Goal: Find specific page/section: Find specific page/section

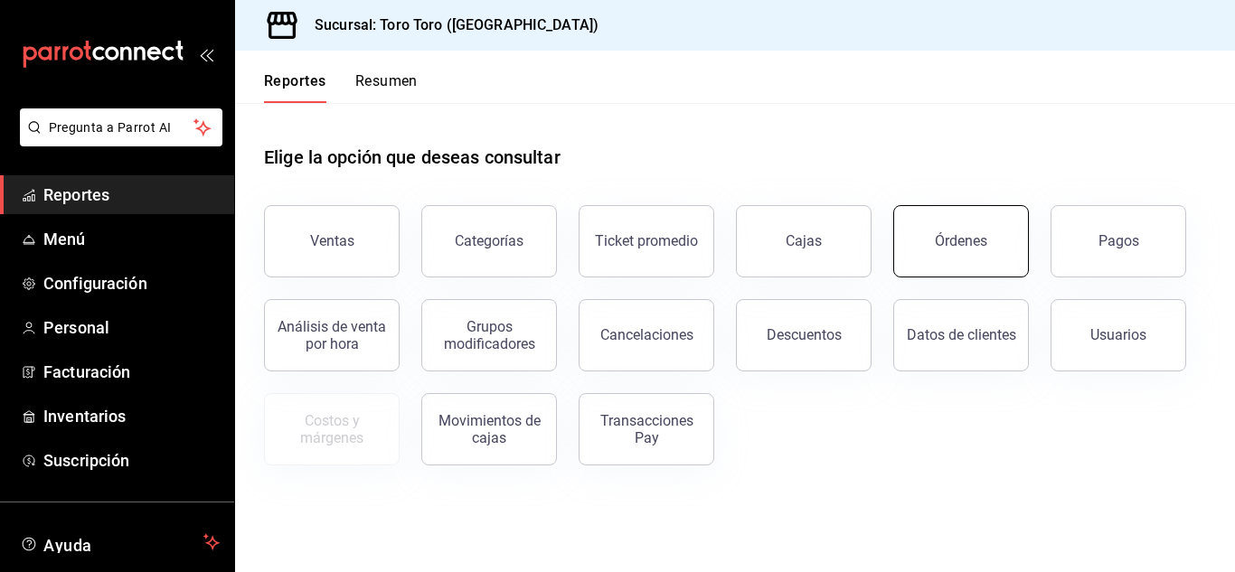
click at [985, 254] on button "Órdenes" at bounding box center [962, 241] width 136 height 72
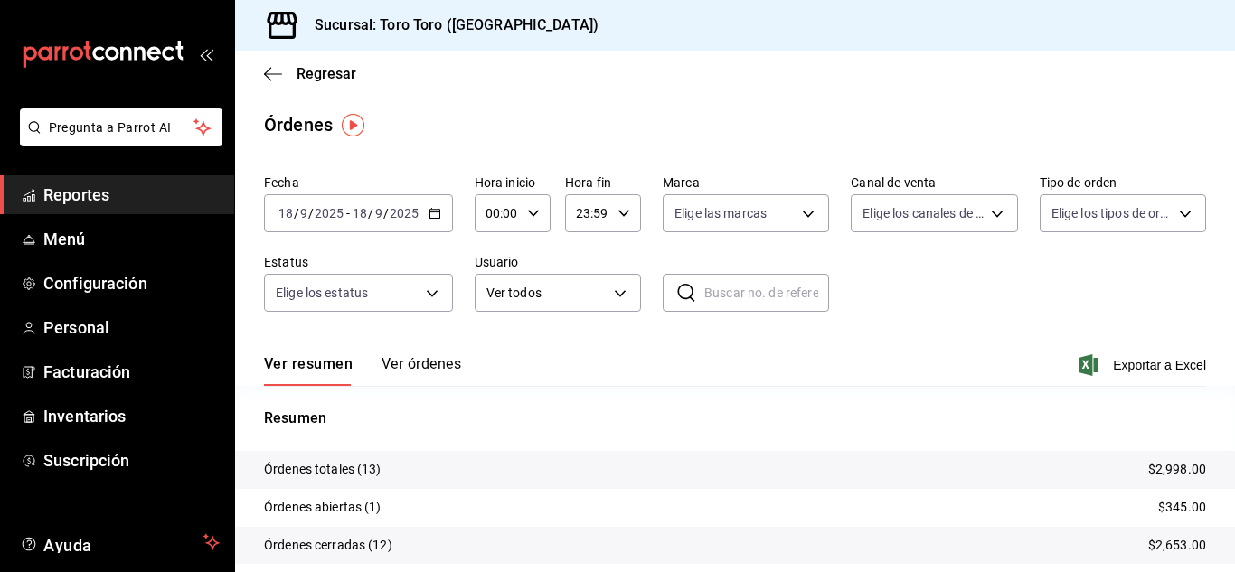
scroll to position [90, 0]
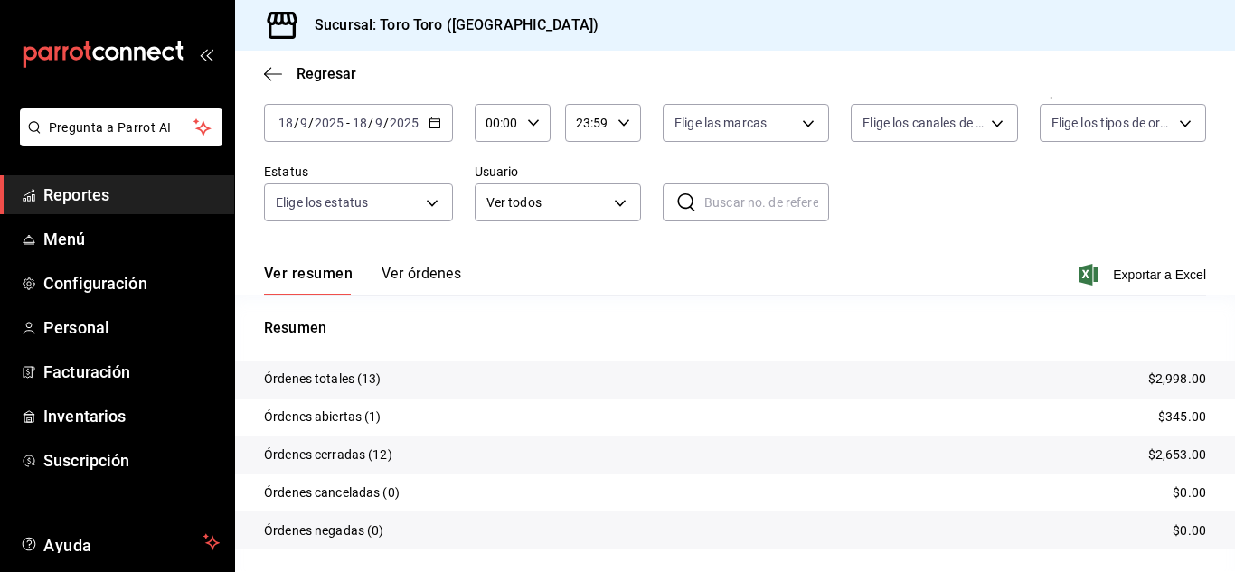
click at [88, 204] on span "Reportes" at bounding box center [131, 195] width 176 height 24
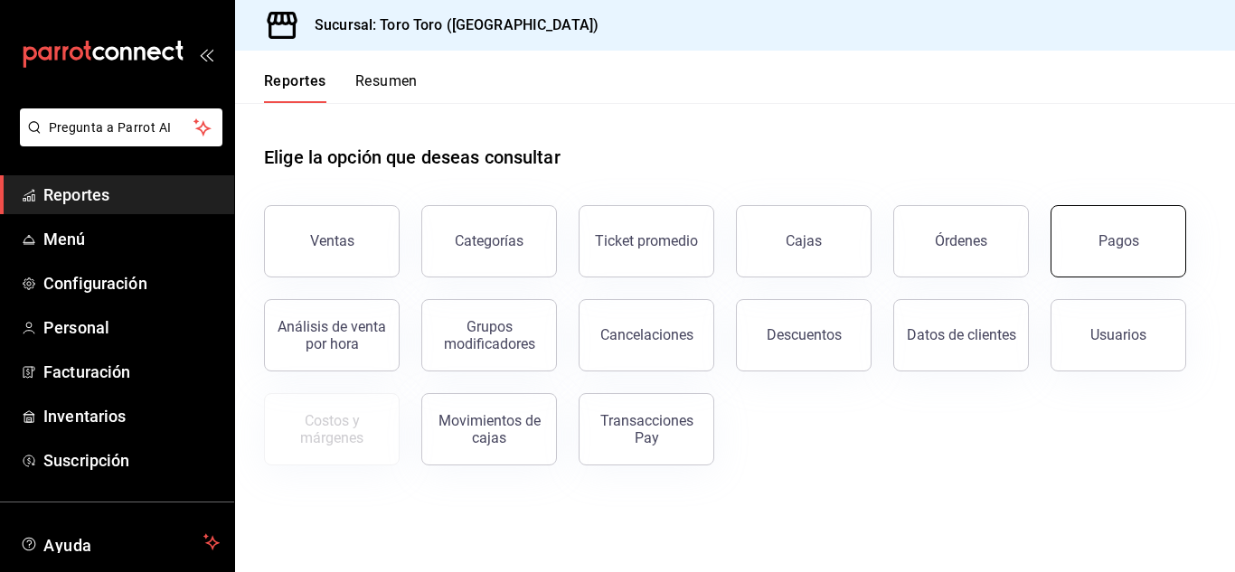
click at [1107, 224] on button "Pagos" at bounding box center [1119, 241] width 136 height 72
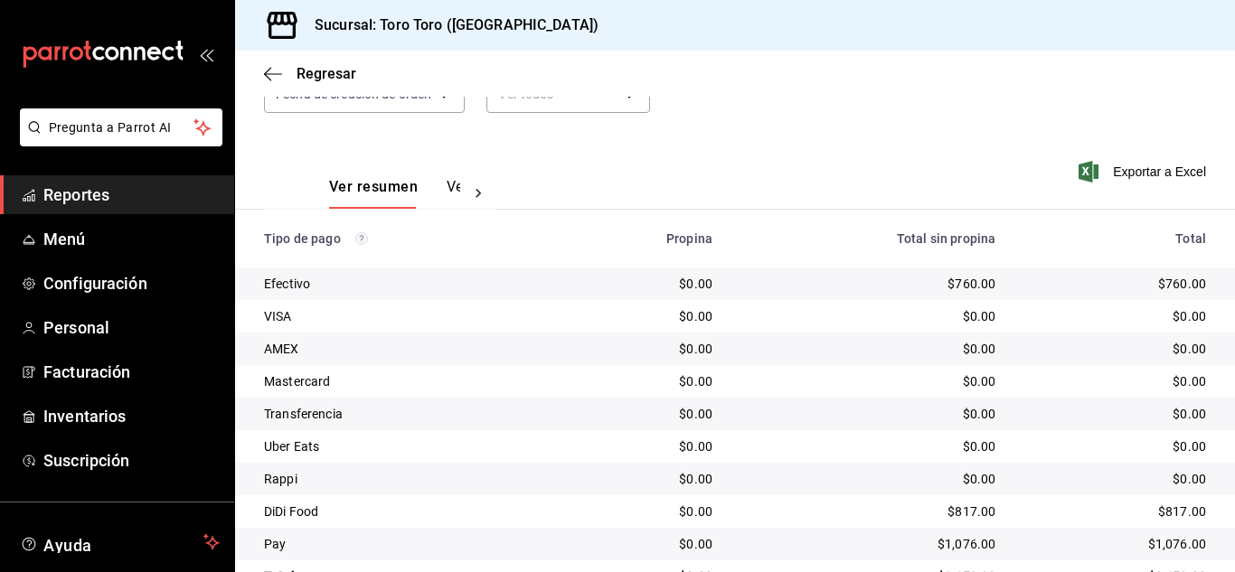
scroll to position [259, 0]
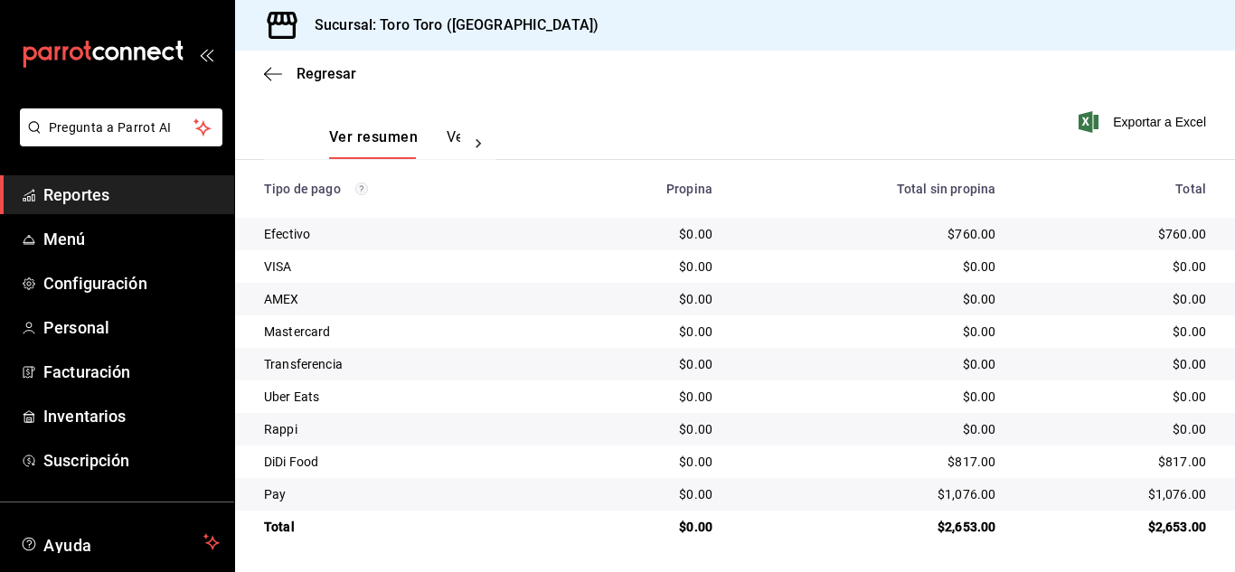
click at [87, 208] on link "Reportes" at bounding box center [117, 194] width 234 height 39
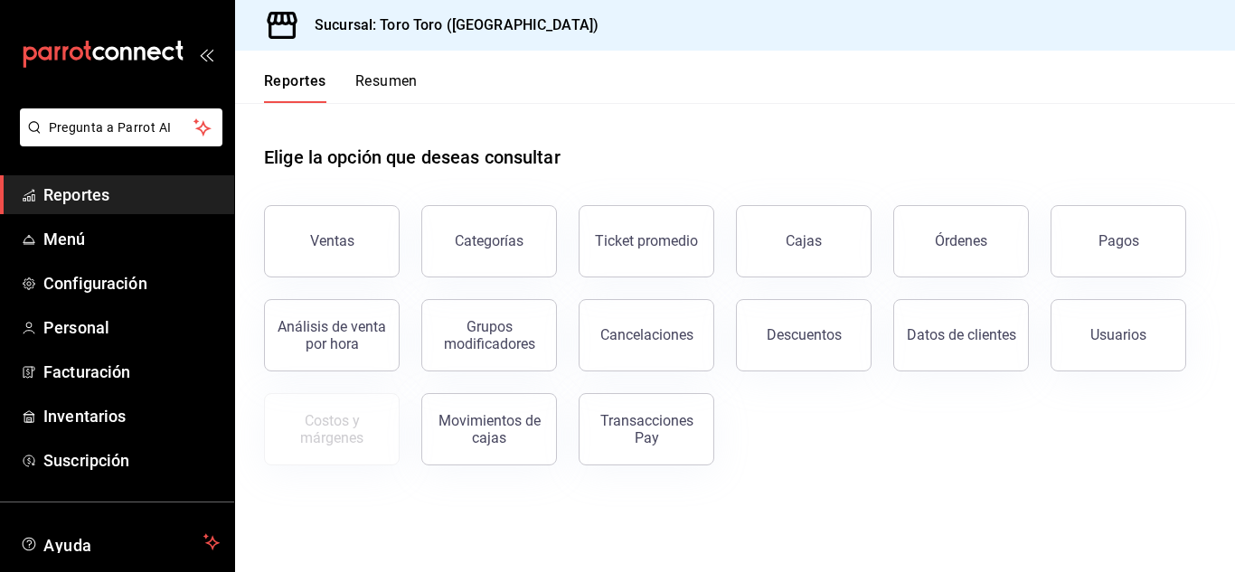
click at [404, 263] on div "Categorías" at bounding box center [478, 231] width 157 height 94
click at [379, 253] on button "Ventas" at bounding box center [332, 241] width 136 height 72
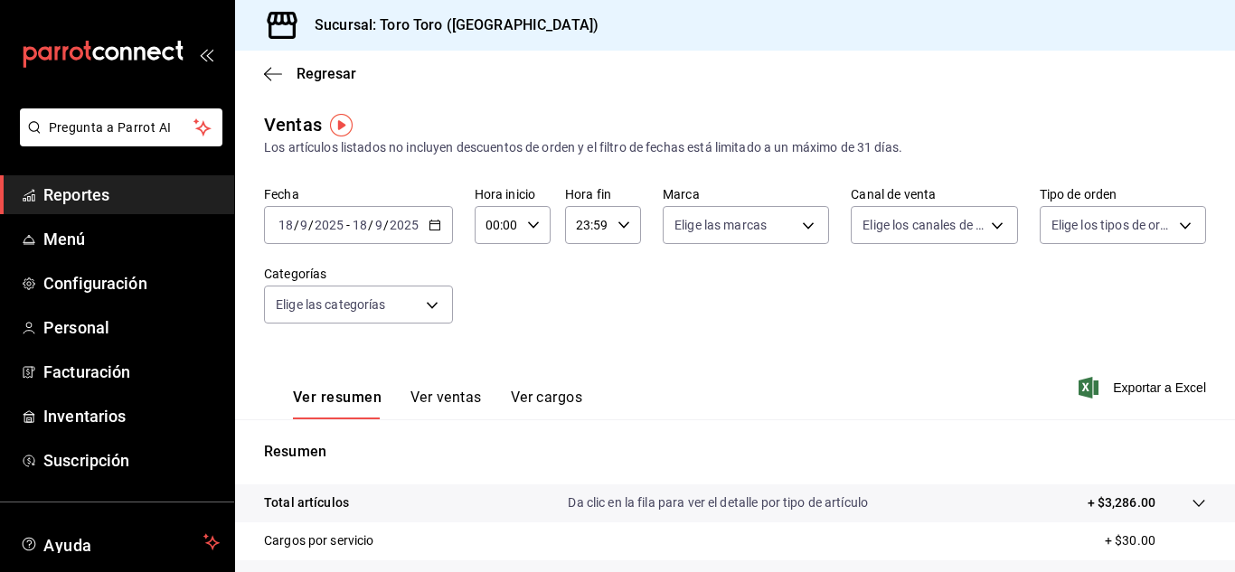
click at [547, 401] on button "Ver cargos" at bounding box center [547, 404] width 72 height 31
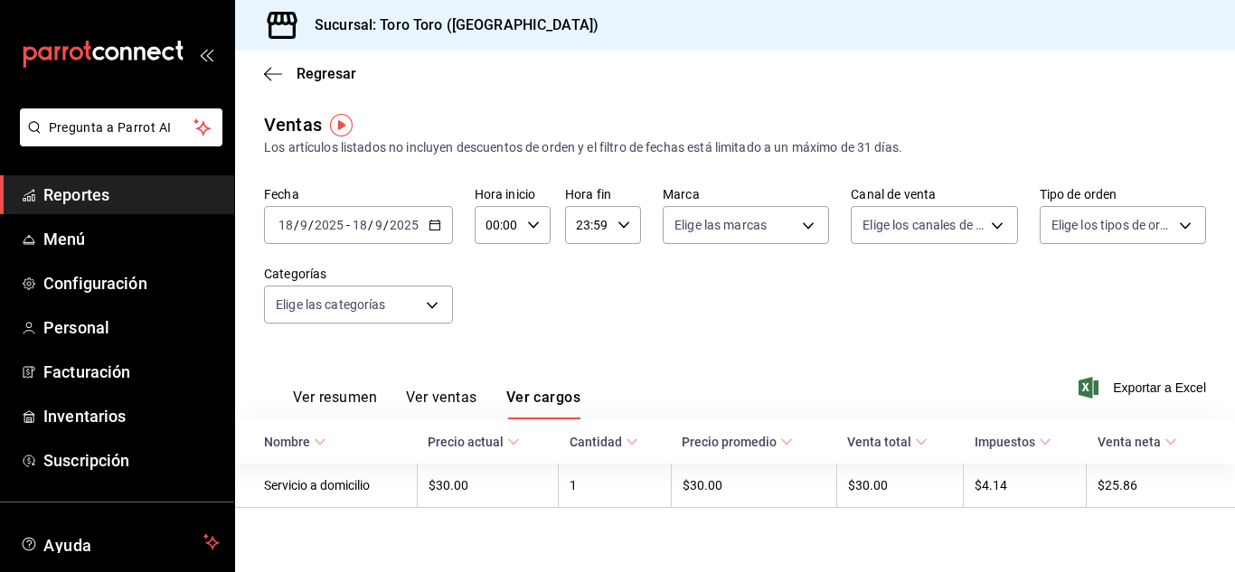
click at [47, 191] on span "Reportes" at bounding box center [131, 195] width 176 height 24
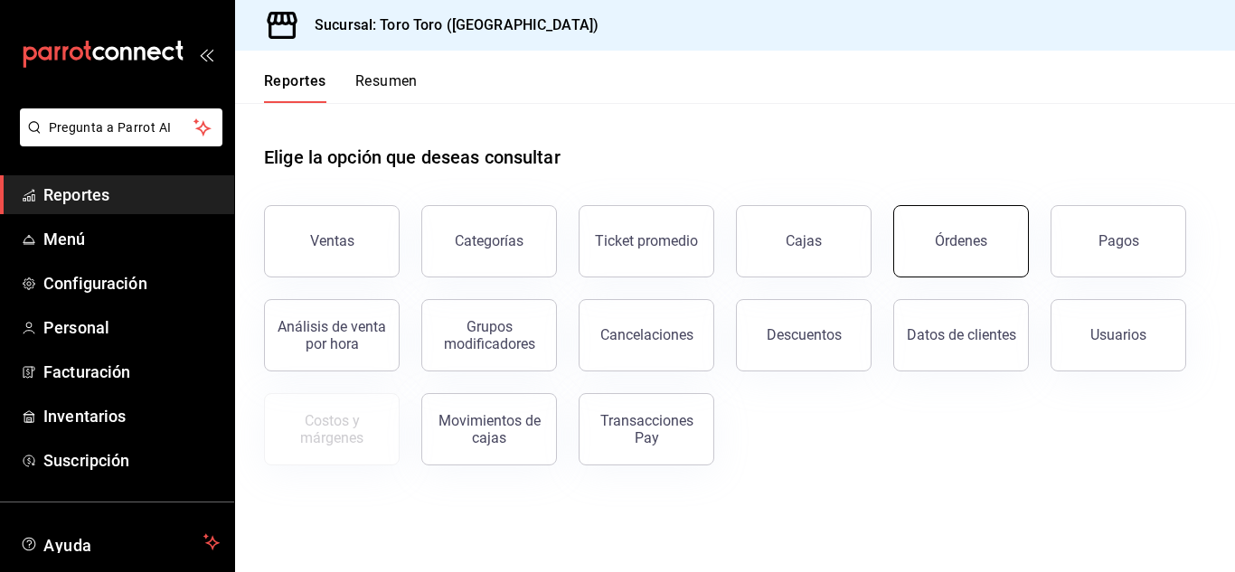
click at [948, 205] on div "Órdenes" at bounding box center [950, 231] width 157 height 94
click at [941, 232] on button "Órdenes" at bounding box center [962, 241] width 136 height 72
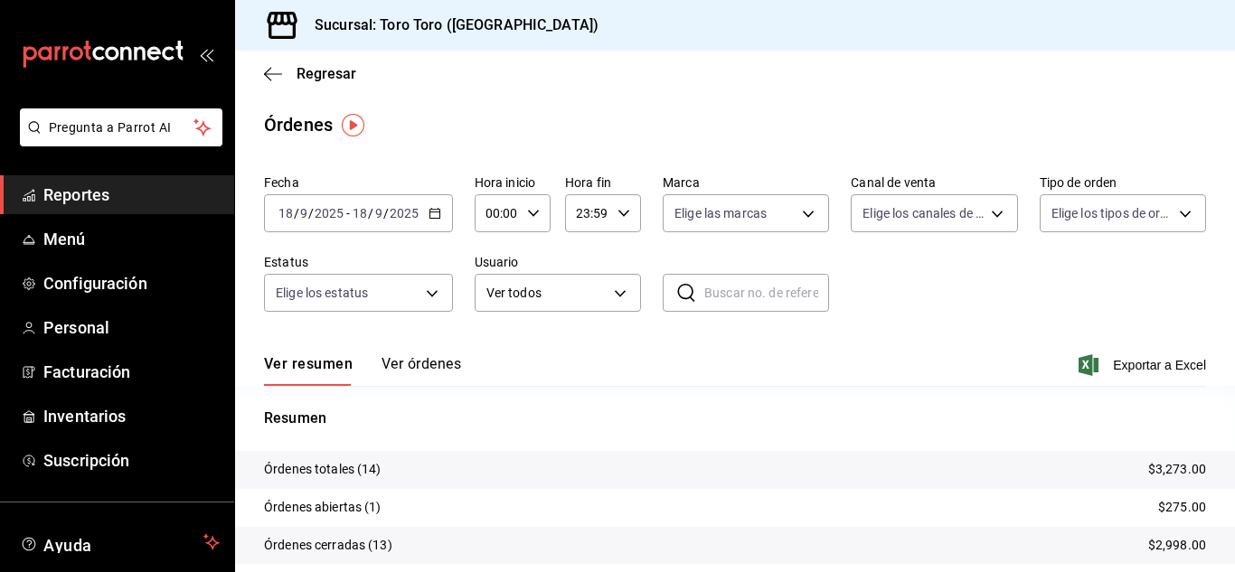
click at [60, 185] on span "Reportes" at bounding box center [131, 195] width 176 height 24
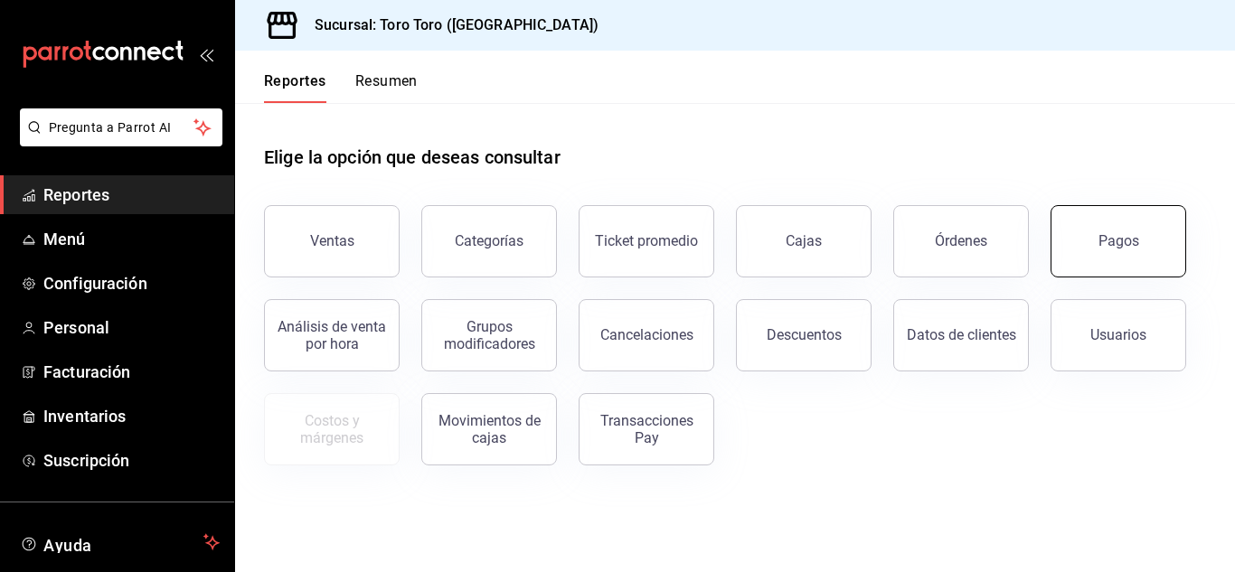
click at [1105, 261] on button "Pagos" at bounding box center [1119, 241] width 136 height 72
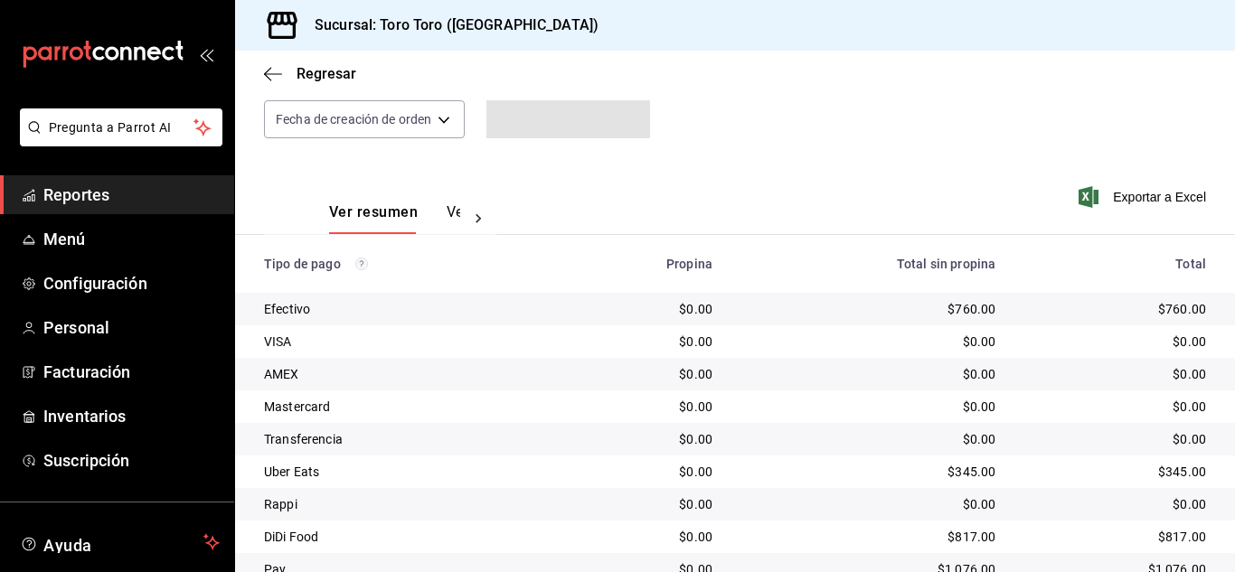
scroll to position [259, 0]
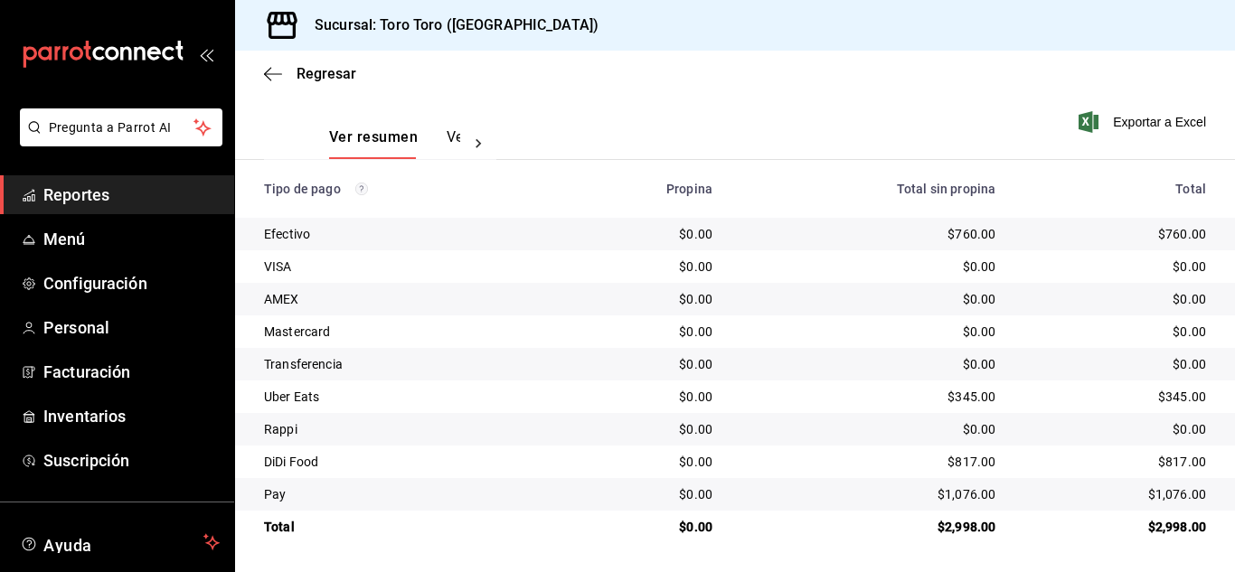
click at [118, 177] on link "Reportes" at bounding box center [117, 194] width 234 height 39
